Goal: Communication & Community: Answer question/provide support

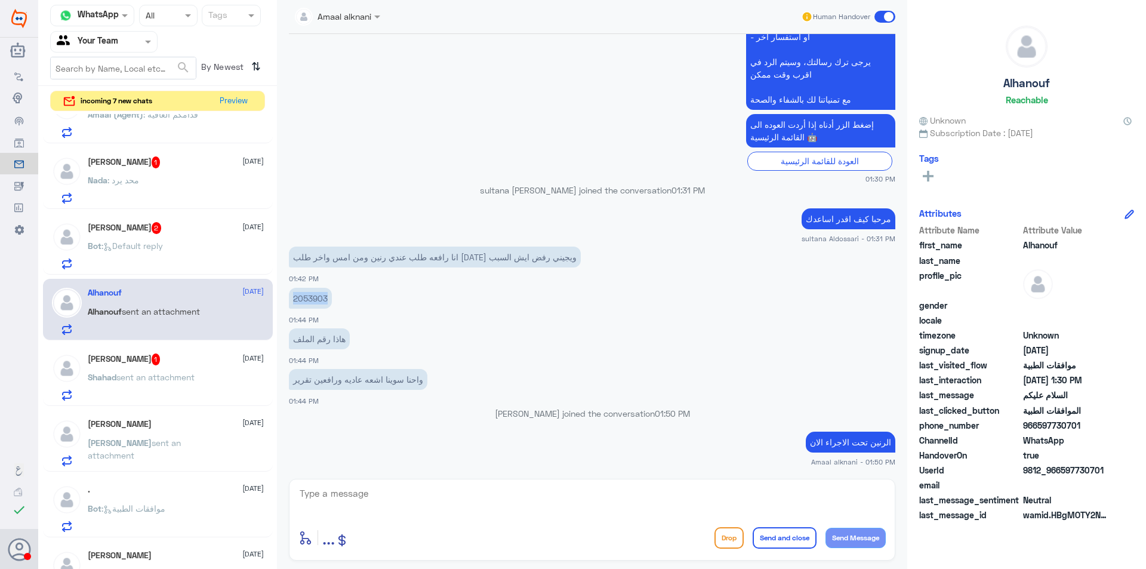
scroll to position [239, 0]
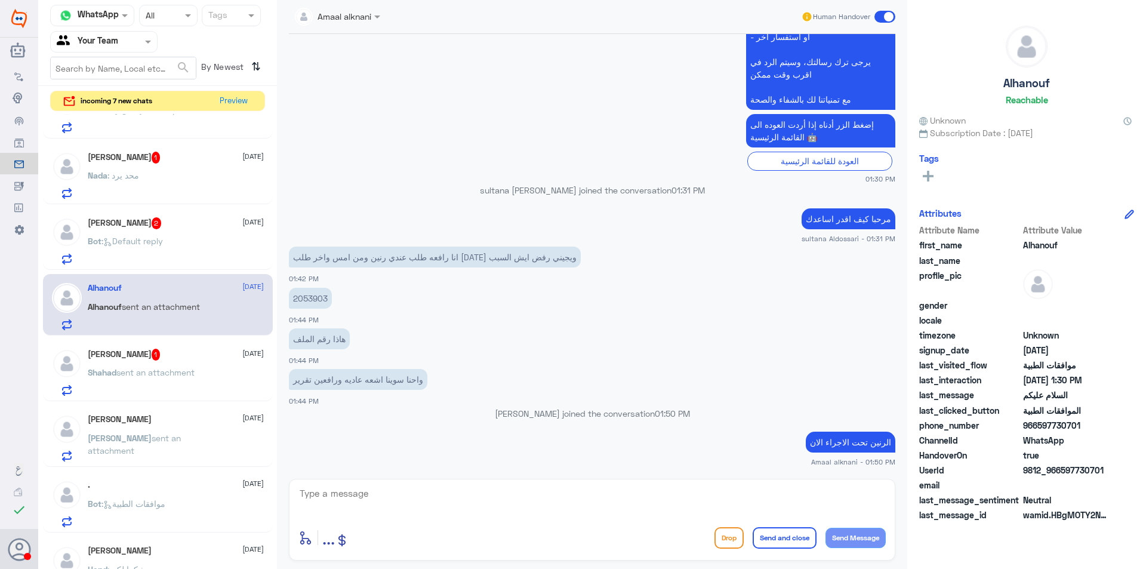
click at [169, 238] on div "Bot : Default reply" at bounding box center [176, 251] width 176 height 27
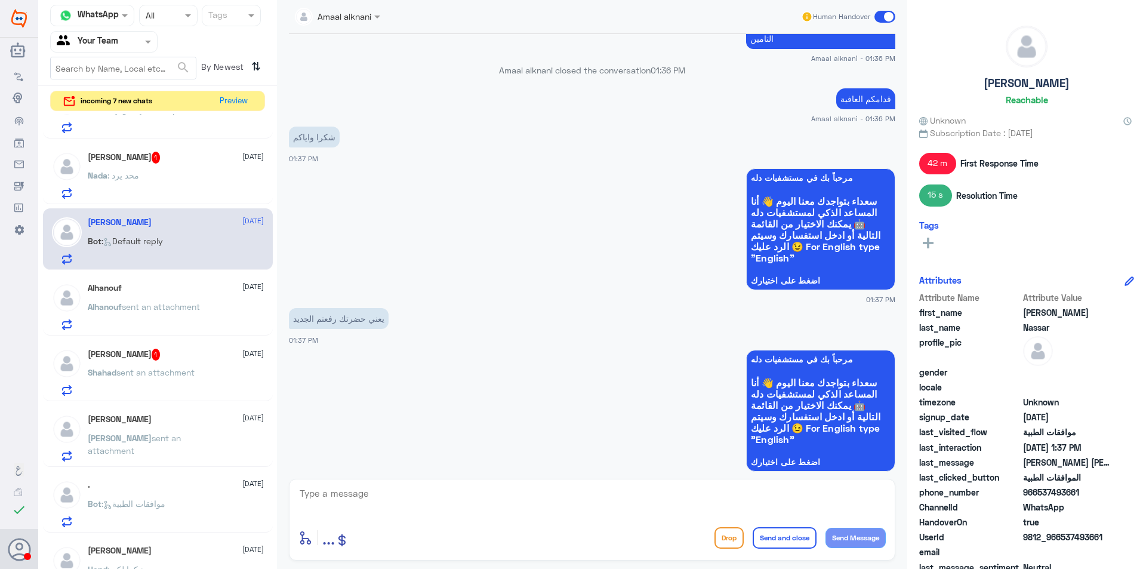
scroll to position [951, 0]
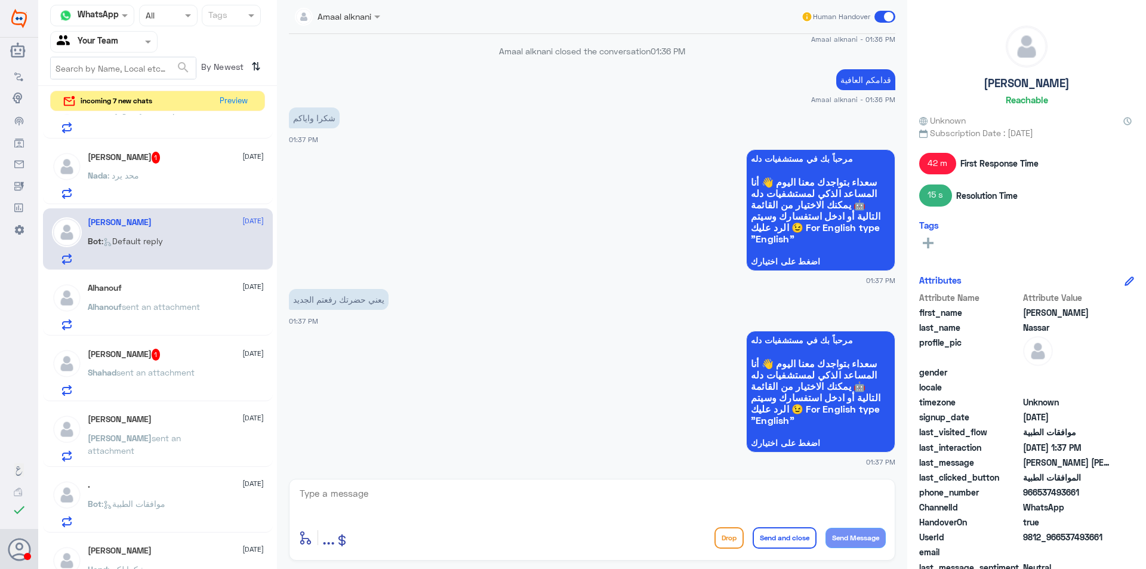
click at [155, 161] on span "1" at bounding box center [156, 158] width 9 height 12
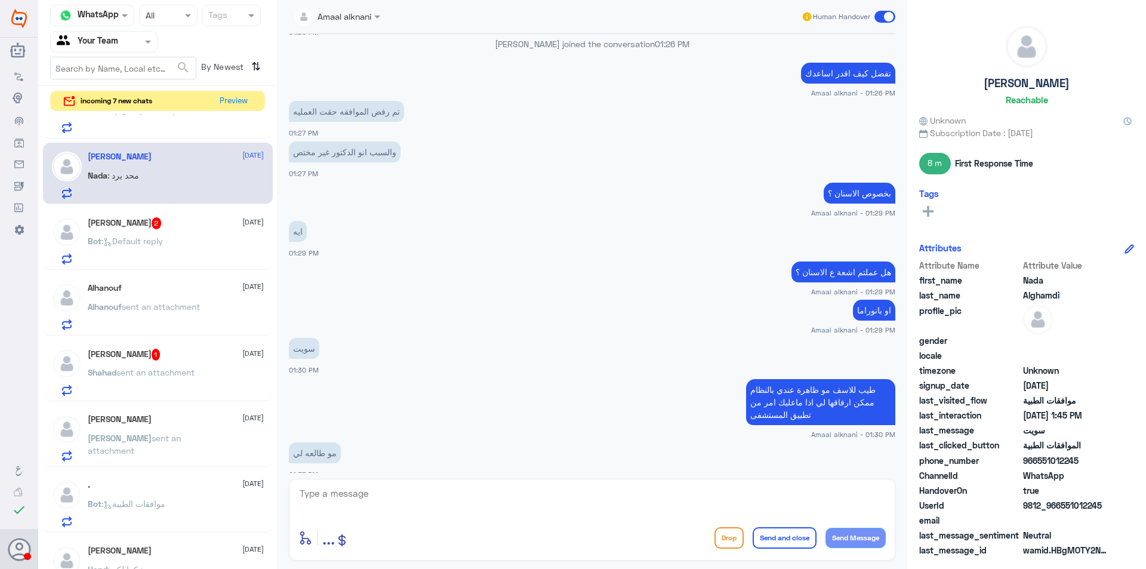
scroll to position [580, 0]
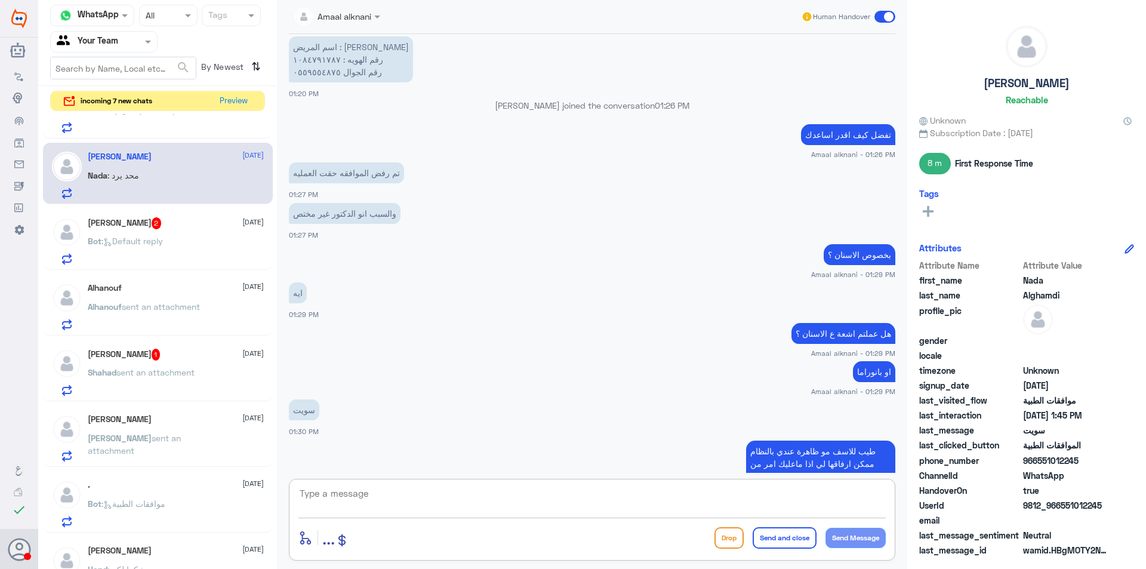
click at [313, 495] on textarea at bounding box center [593, 499] width 588 height 29
drag, startPoint x: 356, startPoint y: 495, endPoint x: 245, endPoint y: 491, distance: 111.1
click at [245, 491] on div "Channel WhatsApp Status × All Tags Agent Filter Your Team search By Newest ⇅ in…" at bounding box center [592, 286] width 1108 height 573
type textarea "1084791787"
